Goal: Information Seeking & Learning: Learn about a topic

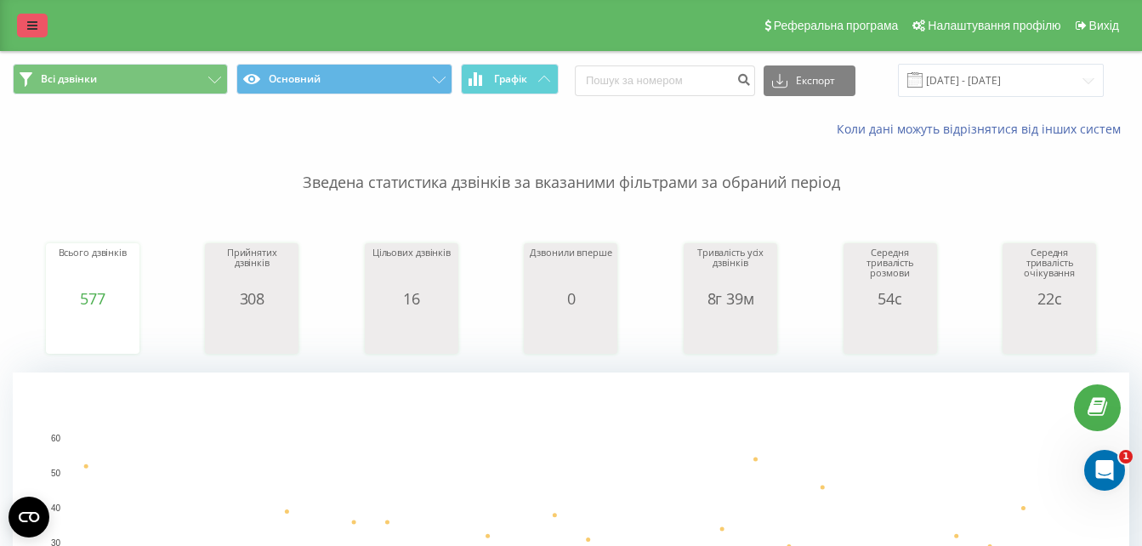
click at [35, 33] on link at bounding box center [32, 26] width 31 height 24
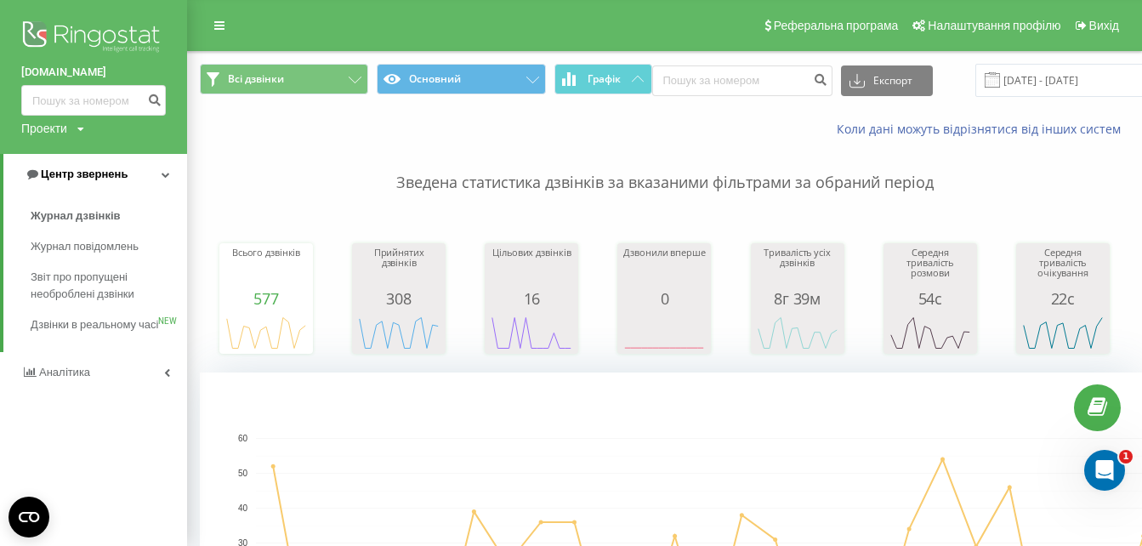
click at [76, 180] on span "Центр звернень" at bounding box center [84, 174] width 87 height 13
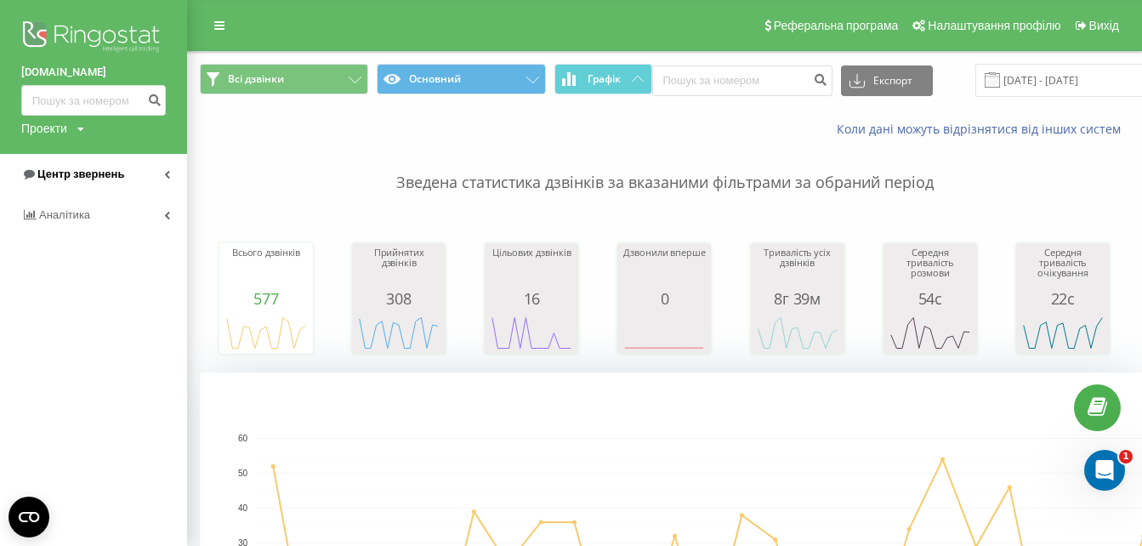
click at [82, 161] on link "Центр звернень" at bounding box center [93, 174] width 187 height 41
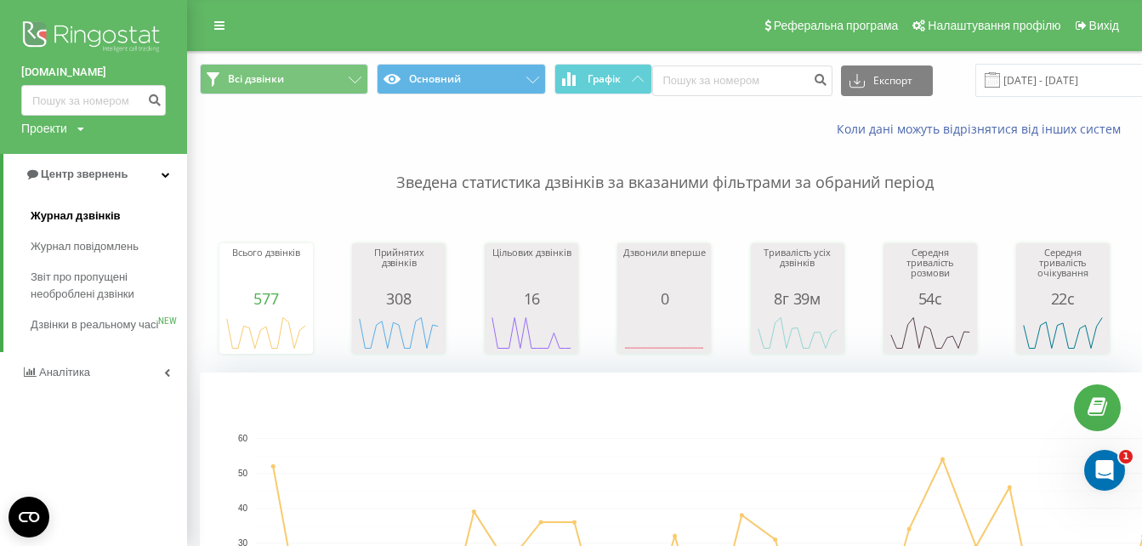
click at [91, 216] on span "Журнал дзвінків" at bounding box center [76, 216] width 90 height 17
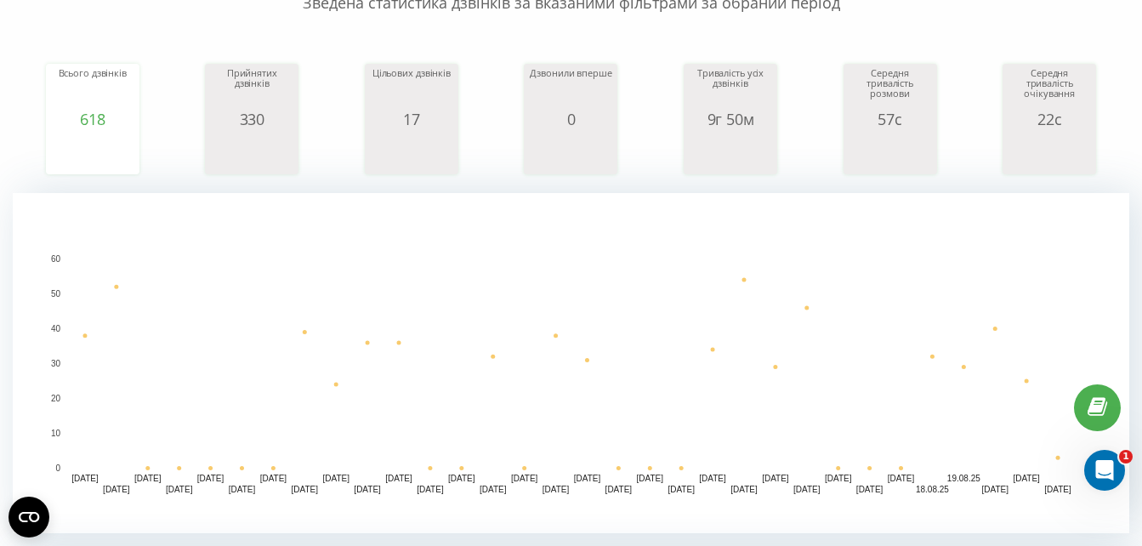
scroll to position [189, 0]
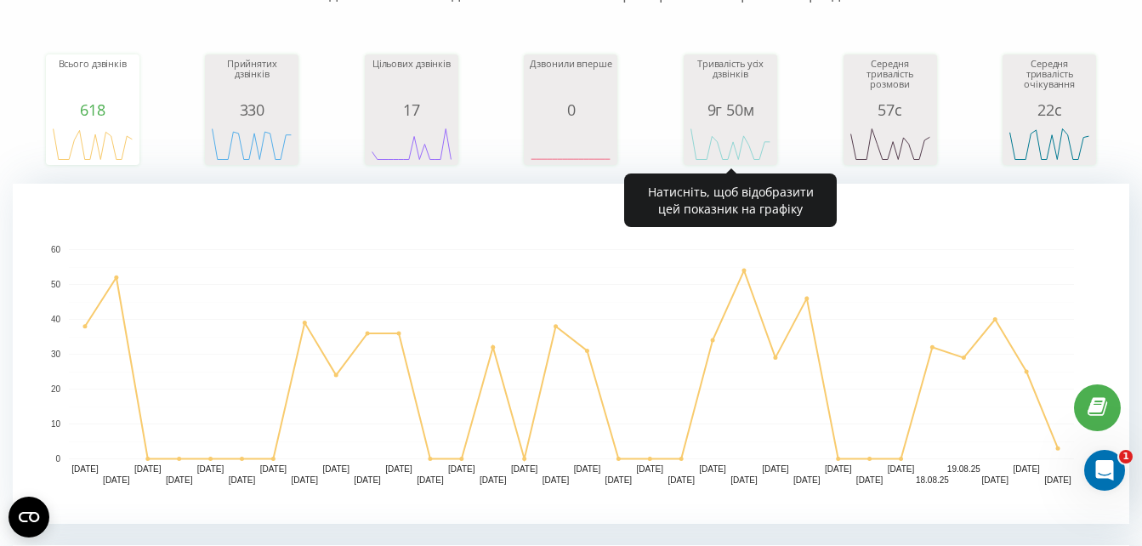
click at [737, 94] on div "Тривалість усіх дзвінків" at bounding box center [730, 80] width 85 height 43
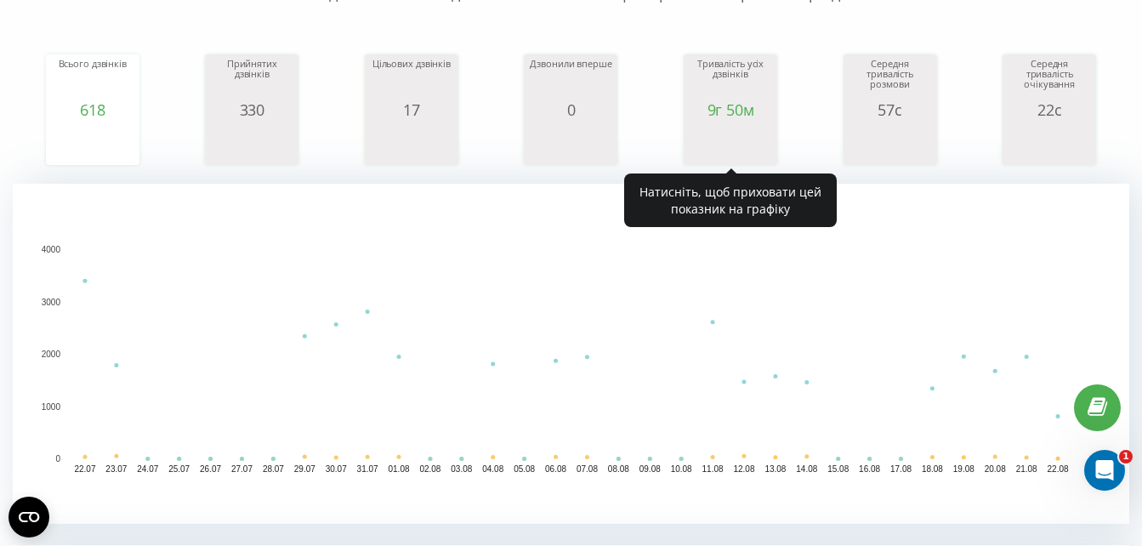
click at [730, 127] on icon "A chart." at bounding box center [730, 143] width 85 height 51
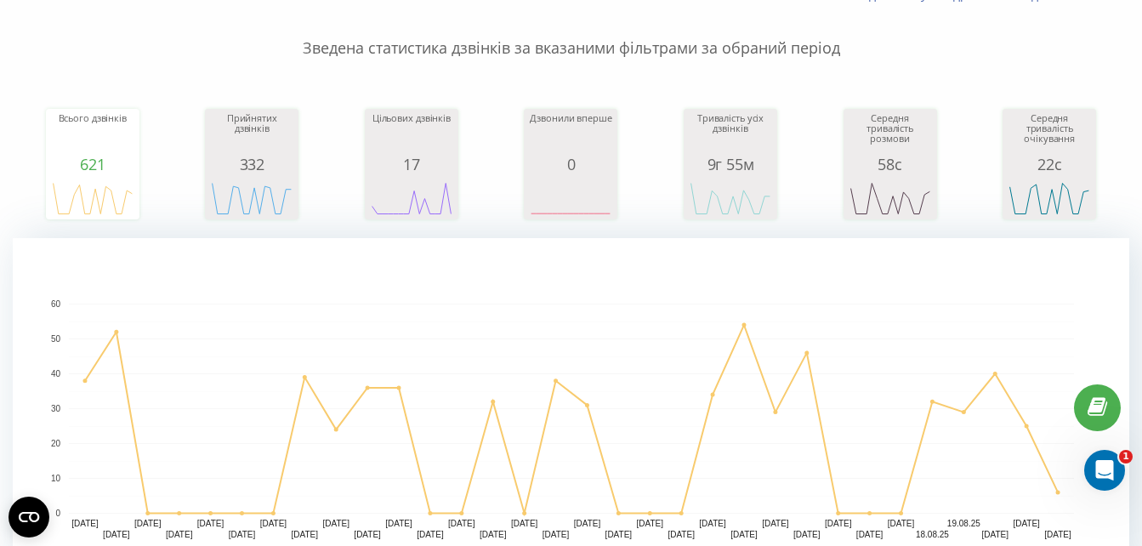
scroll to position [144, 0]
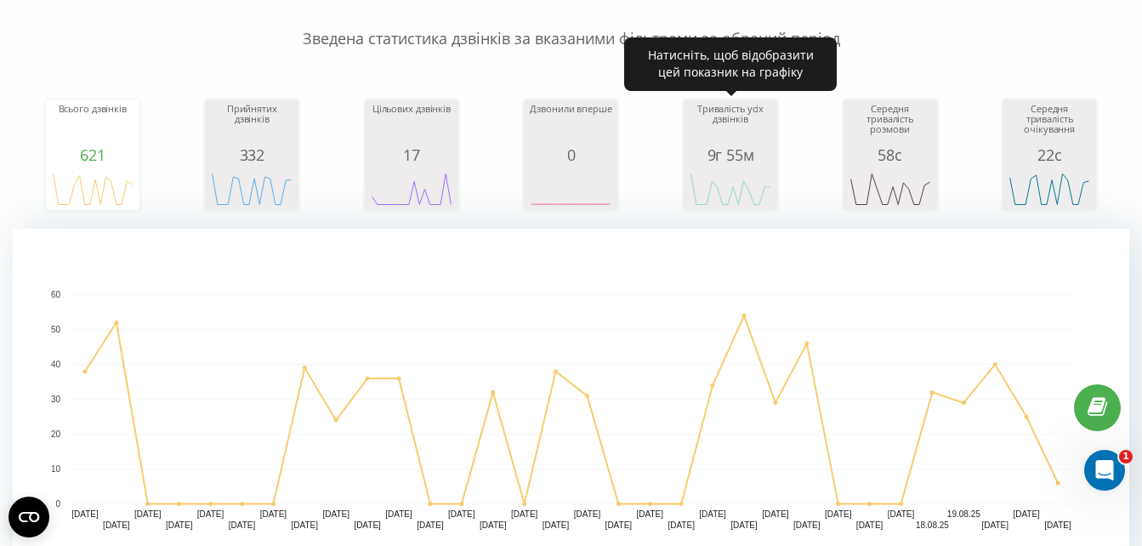
click at [752, 151] on div "9г 55м" at bounding box center [730, 154] width 85 height 17
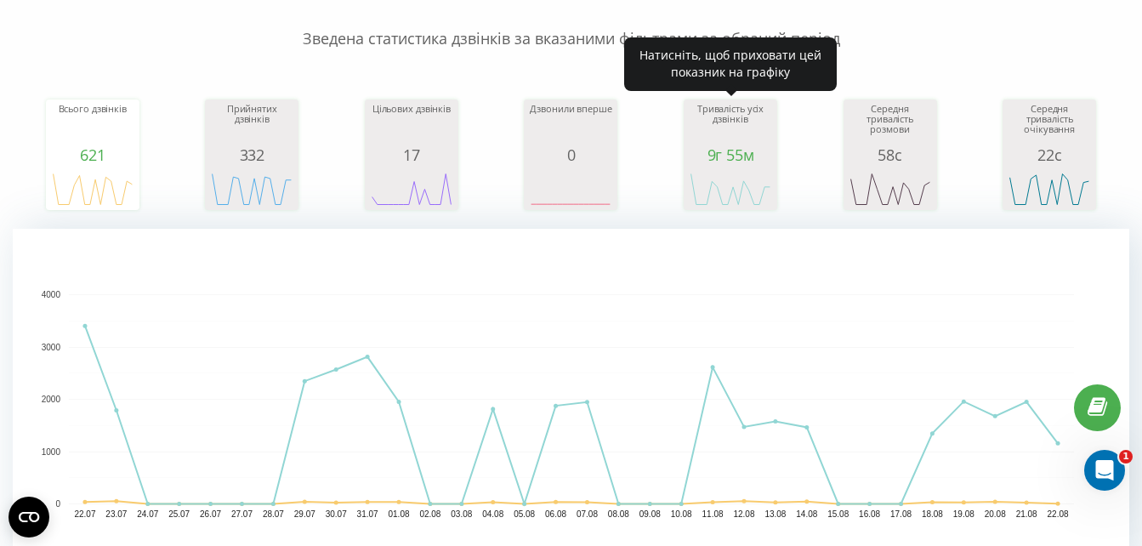
click at [734, 168] on icon "A chart." at bounding box center [730, 188] width 85 height 51
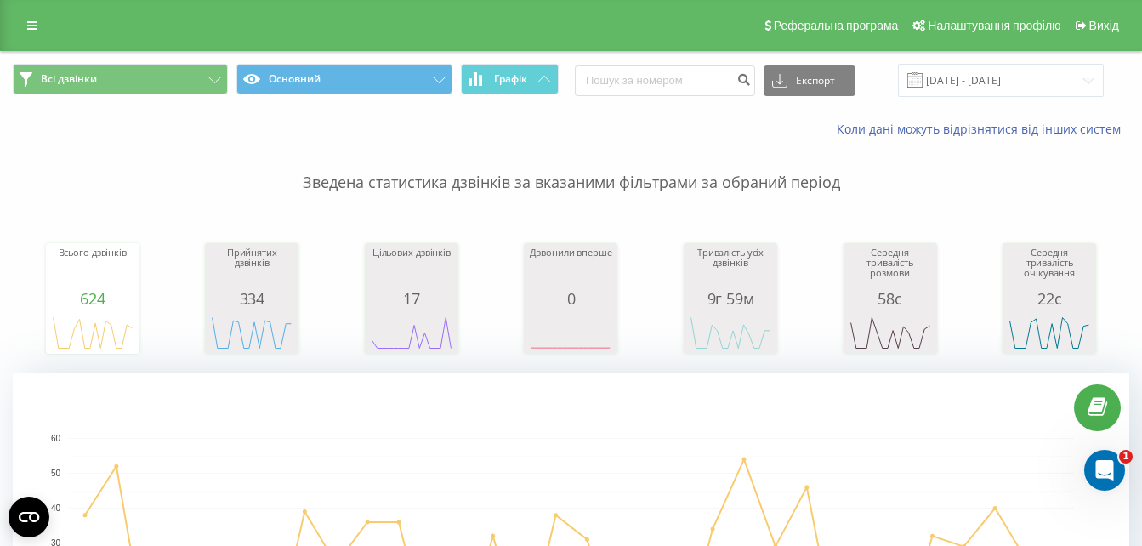
scroll to position [167, 0]
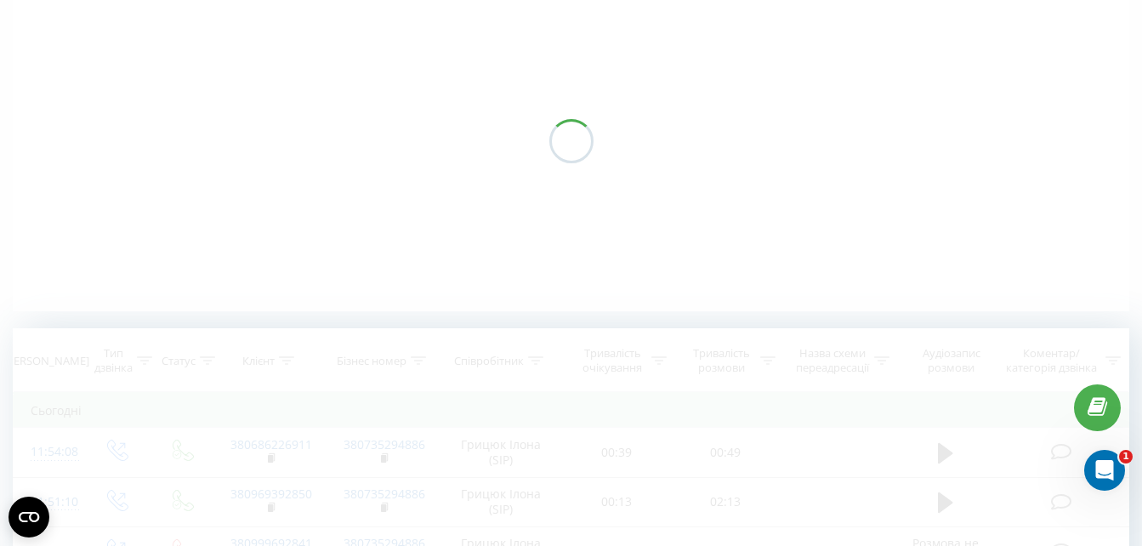
click at [704, 128] on div at bounding box center [571, 141] width 1117 height 340
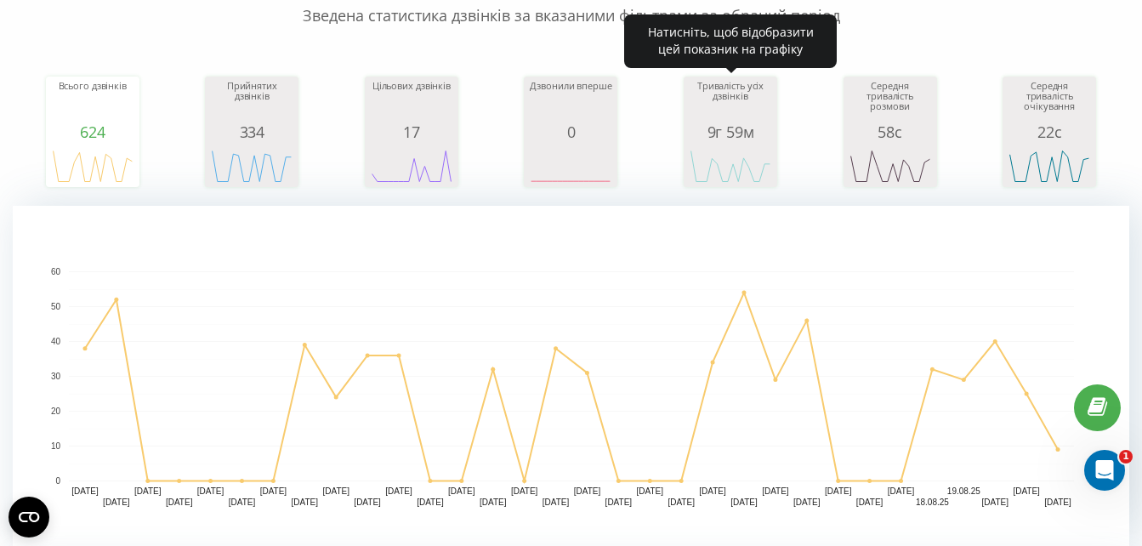
click at [730, 117] on div "Тривалість усіх дзвінків" at bounding box center [730, 102] width 85 height 43
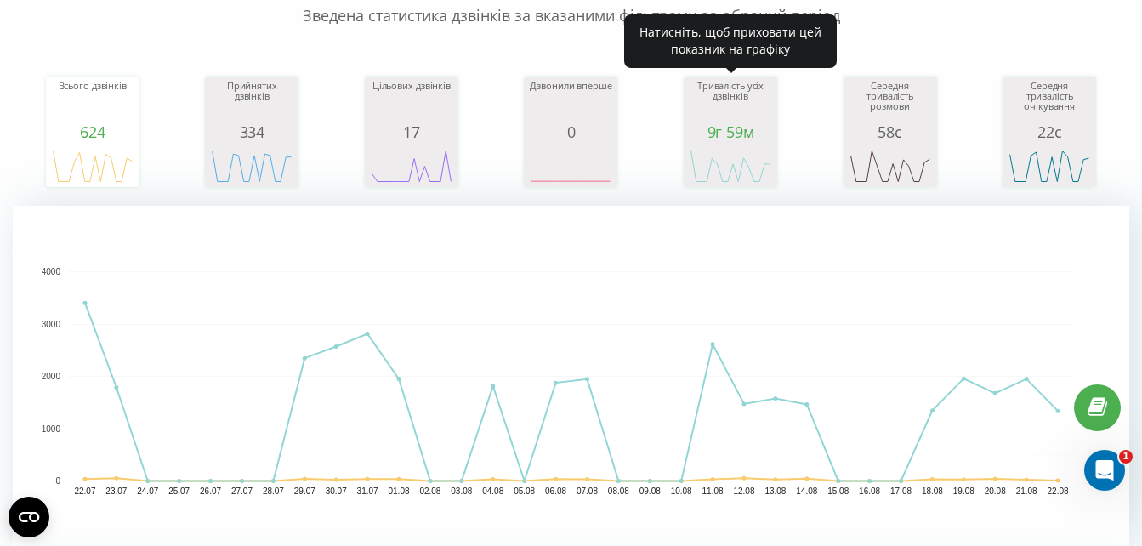
click at [727, 136] on div "9г 59м" at bounding box center [730, 131] width 85 height 17
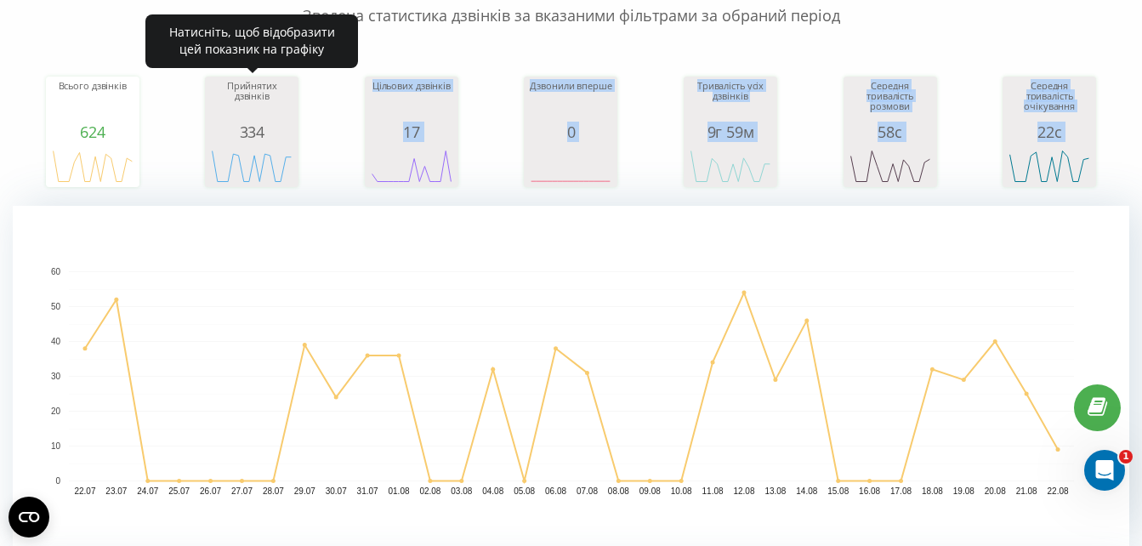
drag, startPoint x: 278, startPoint y: 137, endPoint x: 884, endPoint y: 398, distance: 659.5
click at [884, 398] on div "Зведена статистика дзвінків за вказаними фільтрами за обраний період Всього дзв…" at bounding box center [571, 258] width 1117 height 575
click at [254, 140] on icon "A chart." at bounding box center [251, 165] width 85 height 51
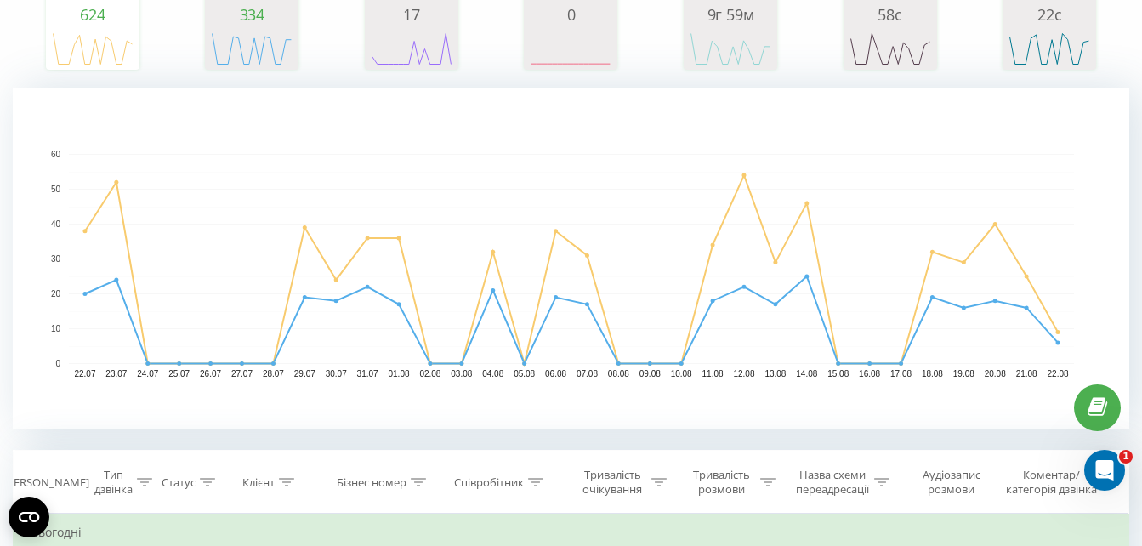
scroll to position [285, 0]
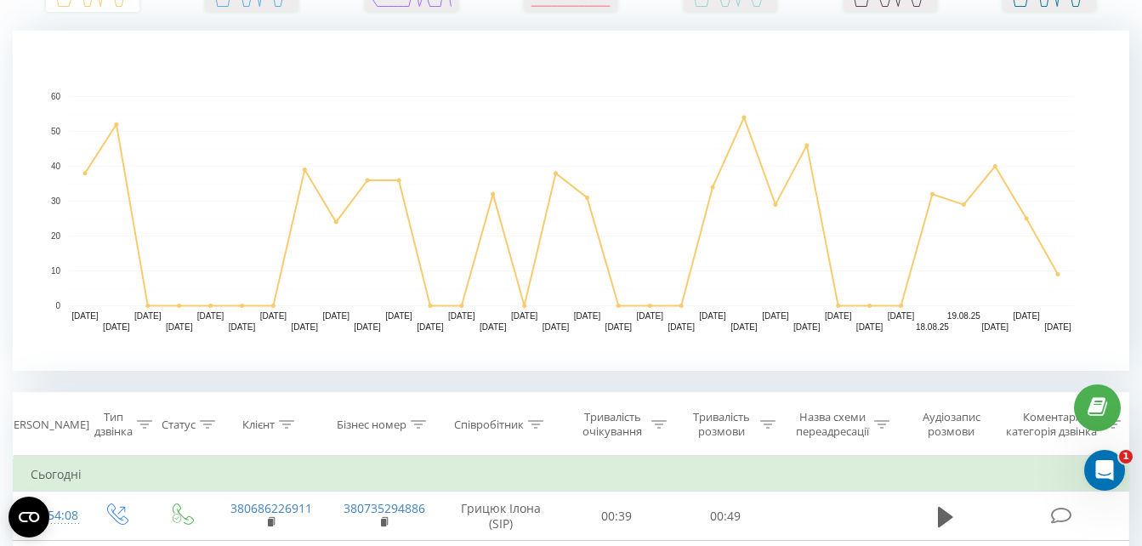
scroll to position [333, 0]
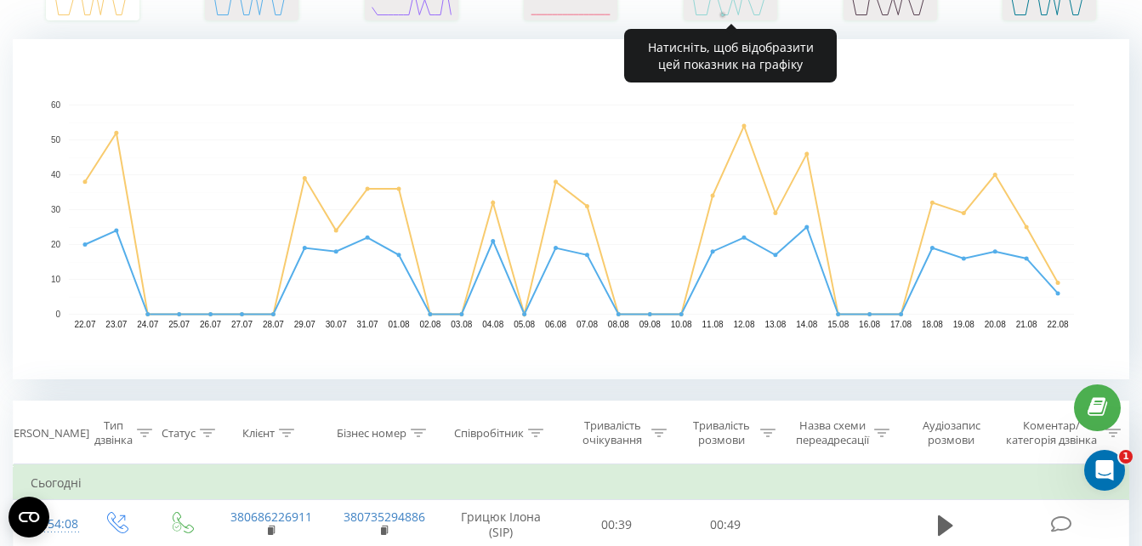
click at [720, 9] on rect "A chart." at bounding box center [730, -1] width 85 height 31
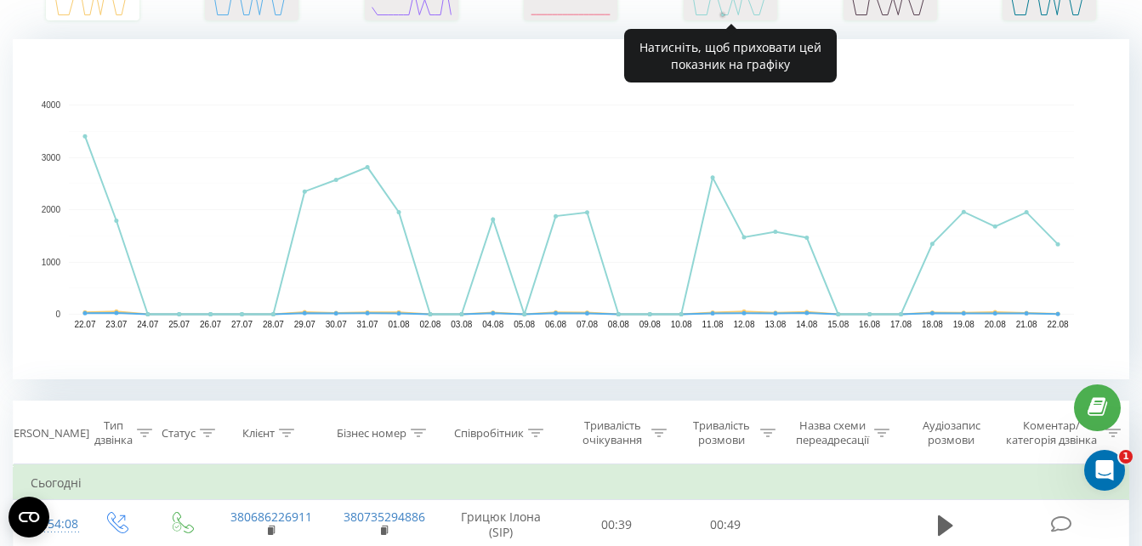
click at [720, 9] on rect "A chart." at bounding box center [730, -1] width 85 height 31
